Goal: Information Seeking & Learning: Learn about a topic

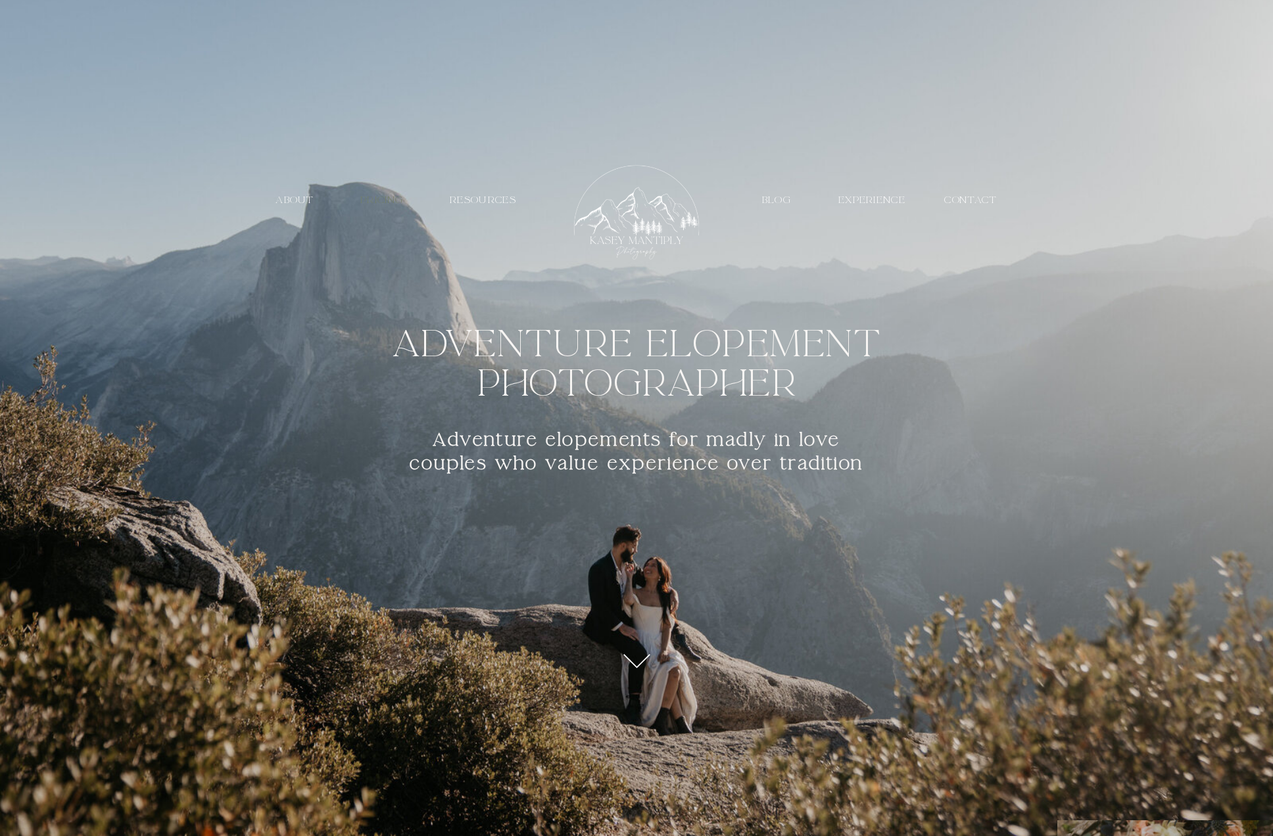
click at [388, 201] on nav "PRICING" at bounding box center [381, 200] width 61 height 12
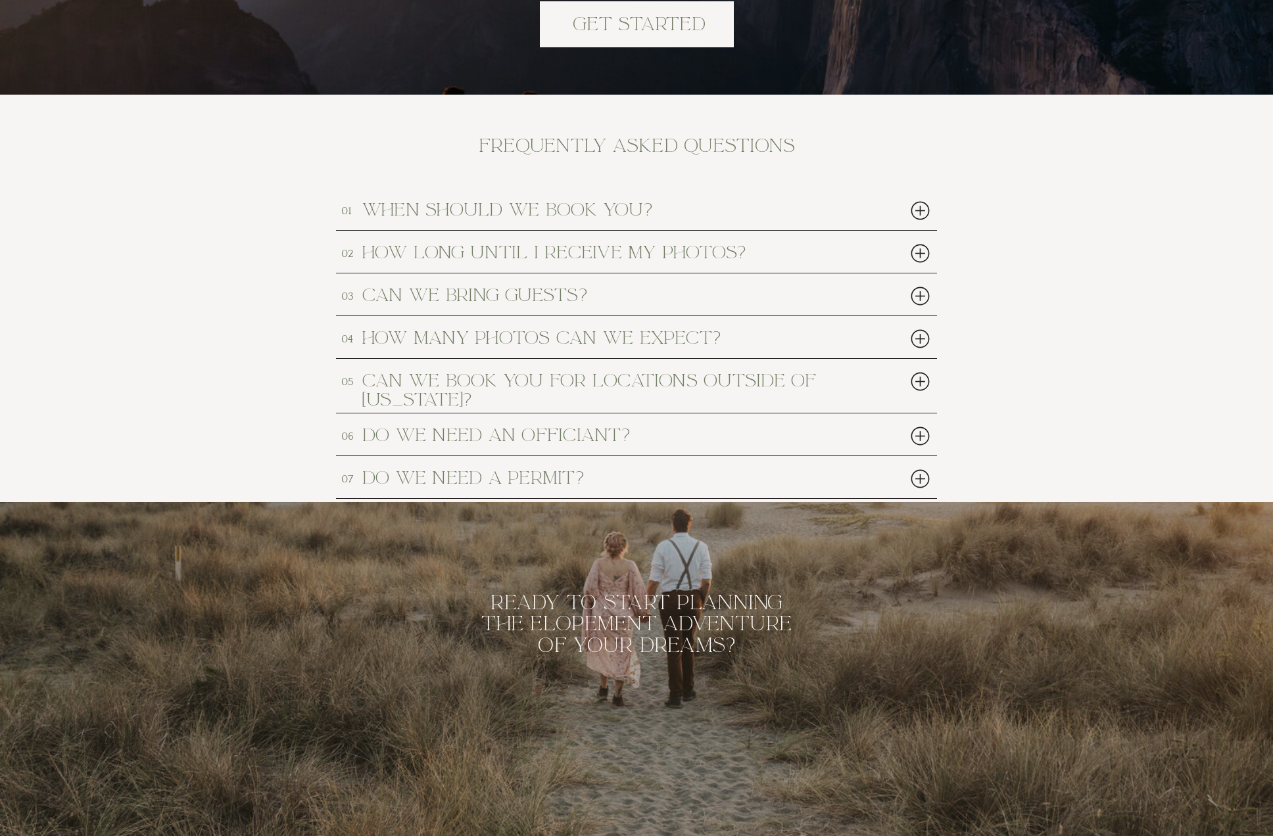
scroll to position [5975, 0]
click at [919, 294] on div at bounding box center [920, 295] width 27 height 27
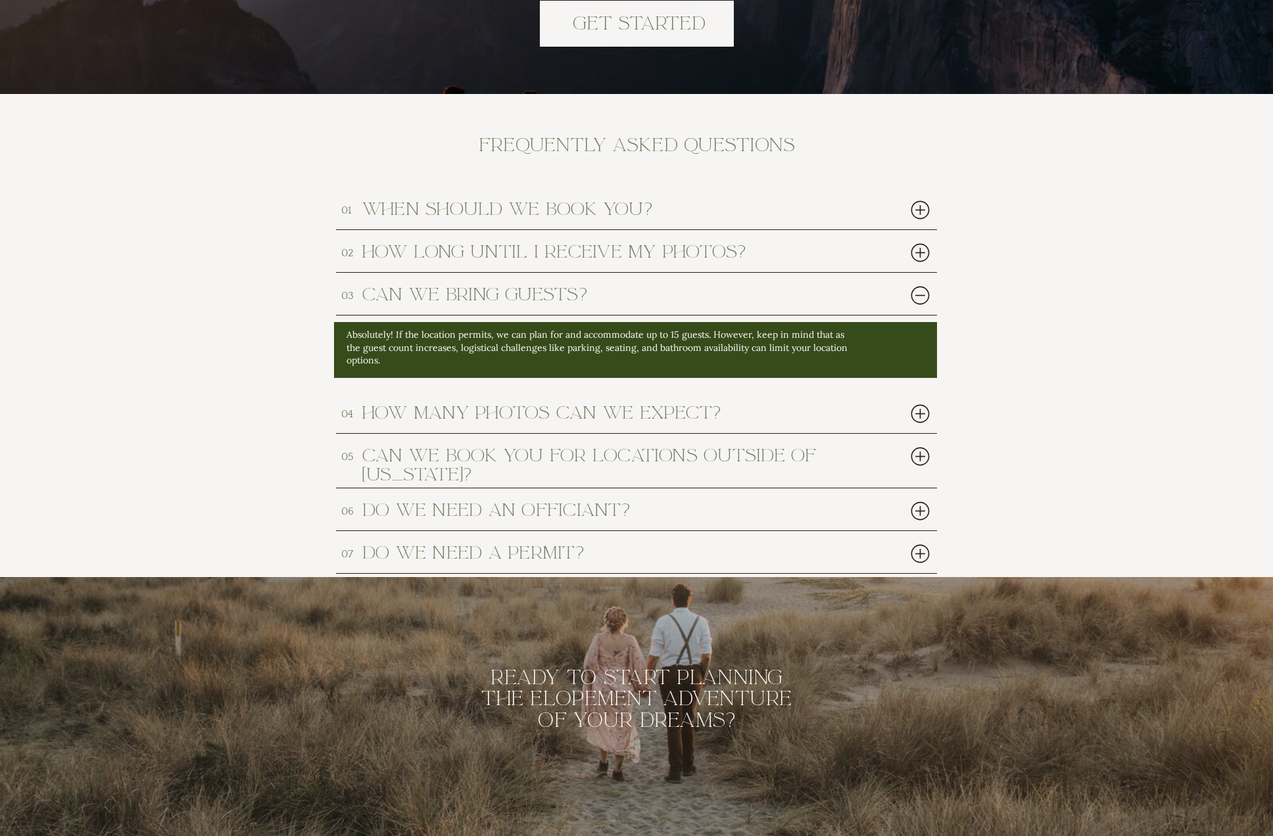
click at [919, 294] on div at bounding box center [920, 295] width 27 height 27
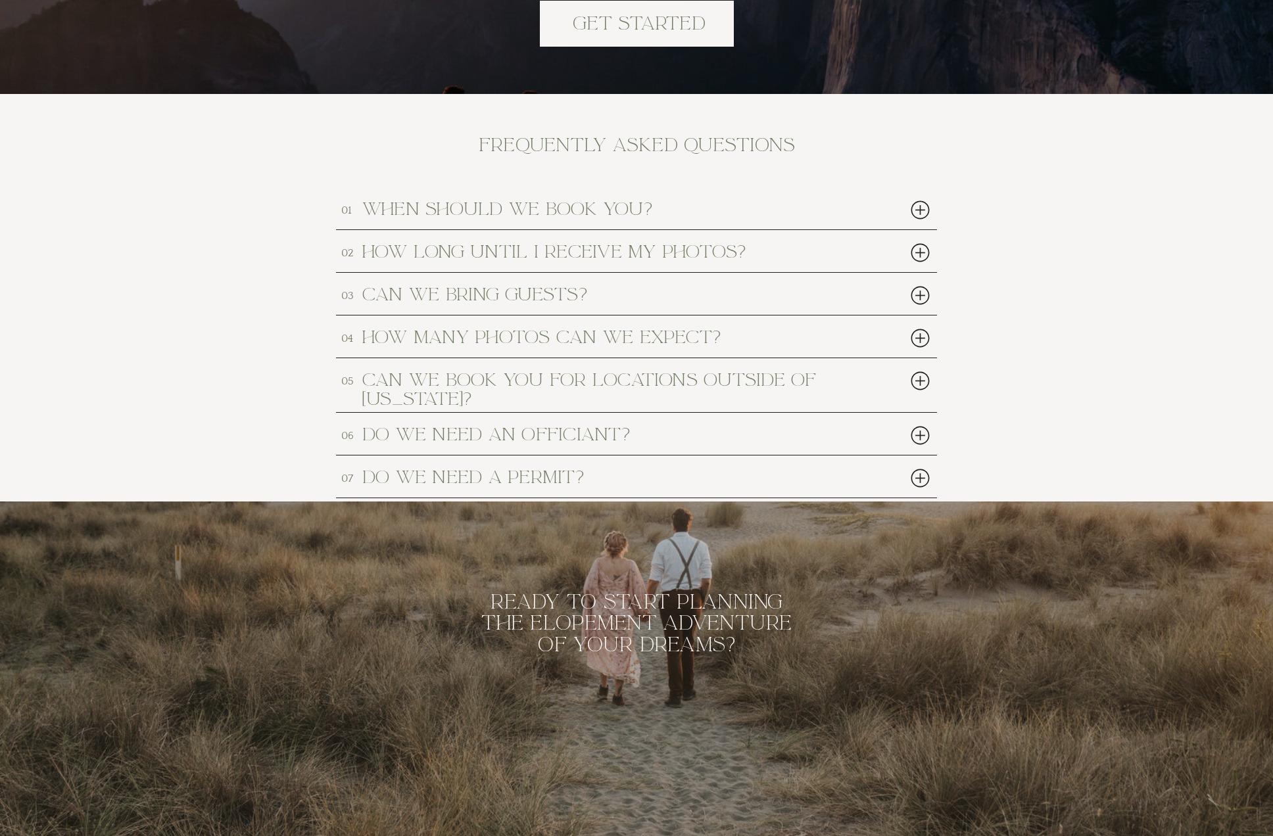
click at [921, 340] on div at bounding box center [920, 338] width 27 height 27
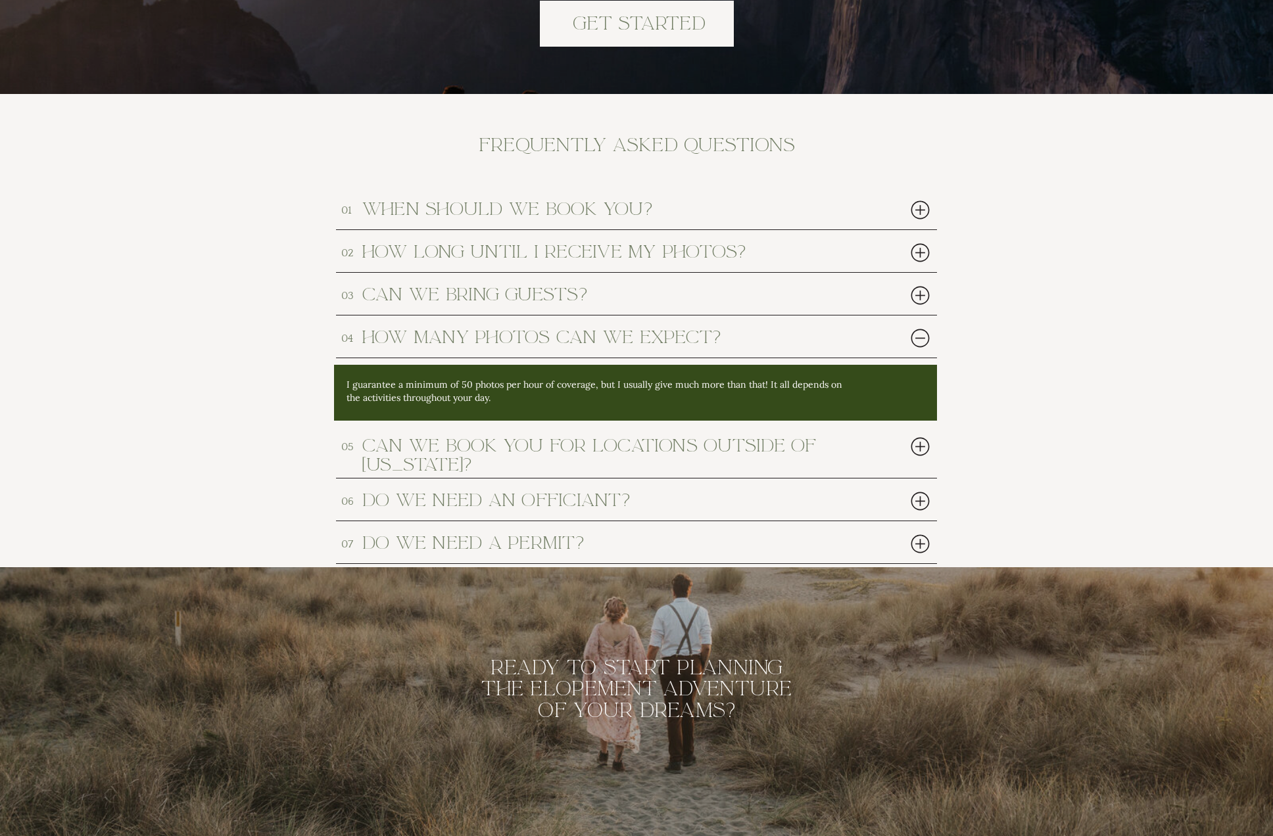
click at [921, 340] on div at bounding box center [920, 338] width 27 height 27
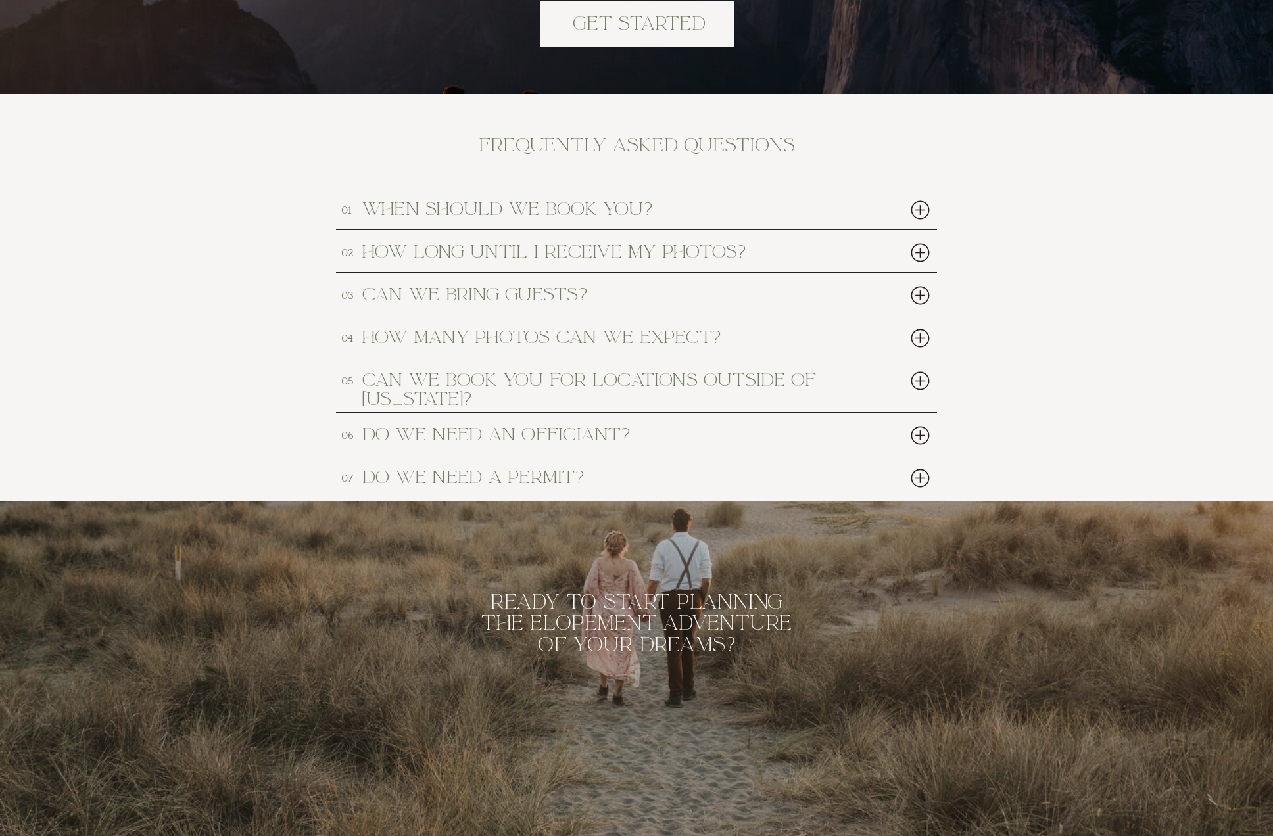
click at [921, 387] on div at bounding box center [920, 381] width 27 height 27
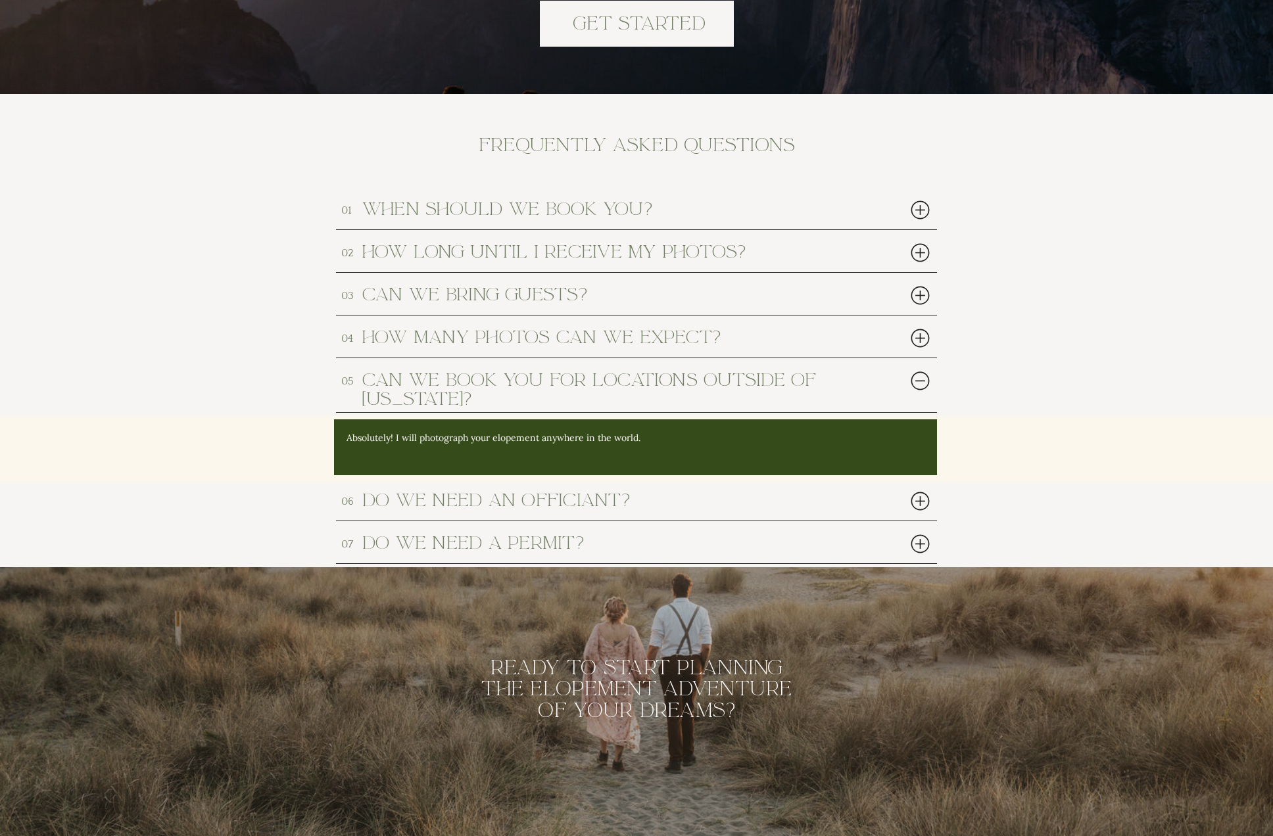
click at [920, 385] on div at bounding box center [920, 381] width 27 height 27
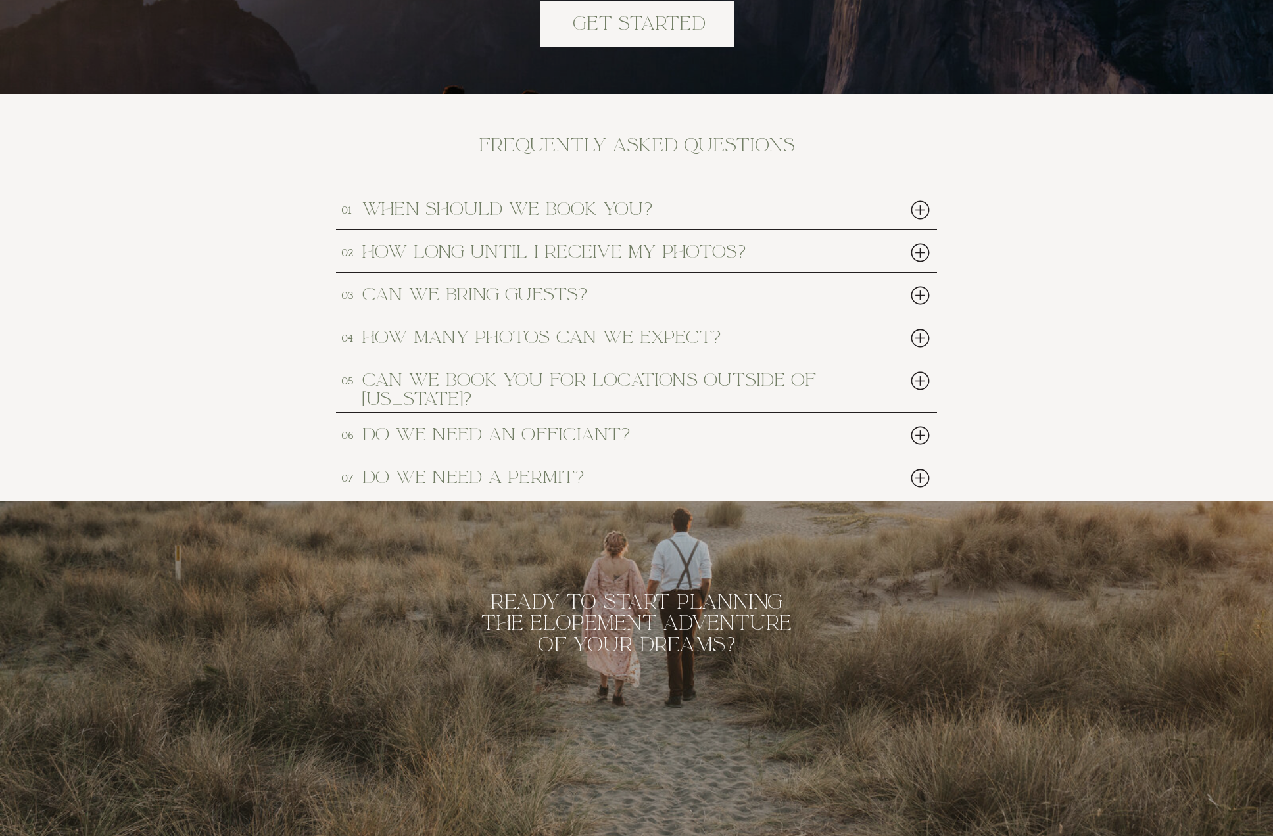
click at [915, 431] on div at bounding box center [920, 435] width 27 height 27
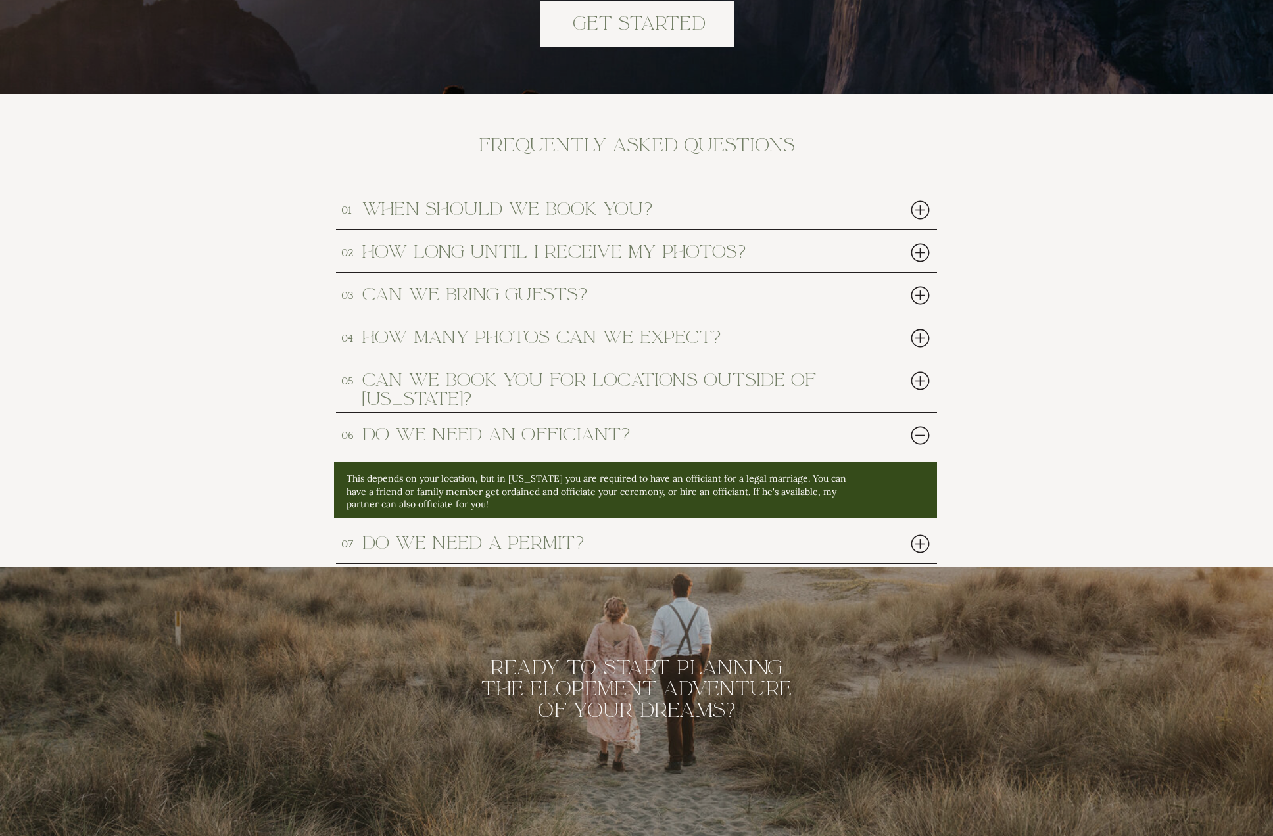
click at [918, 433] on div at bounding box center [920, 435] width 27 height 27
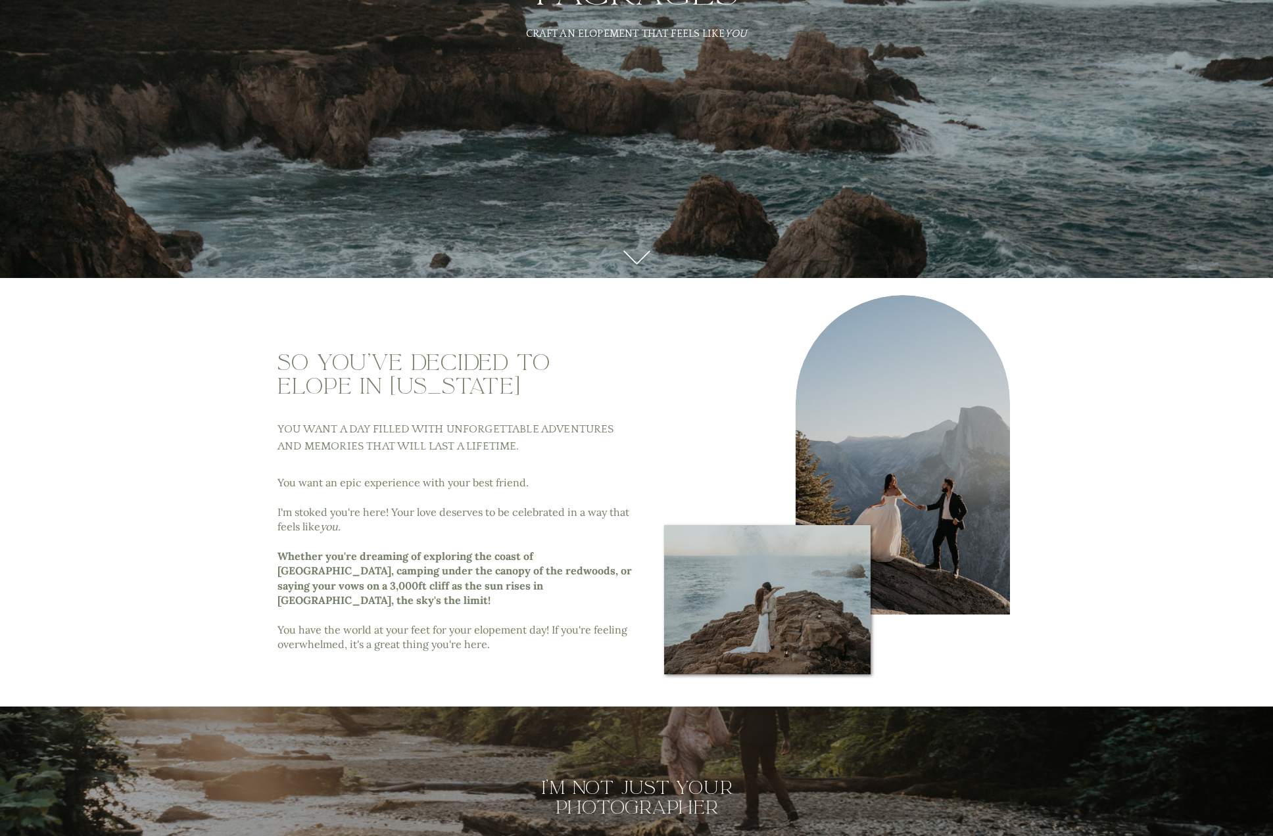
scroll to position [249, 0]
